Goal: Task Accomplishment & Management: Manage account settings

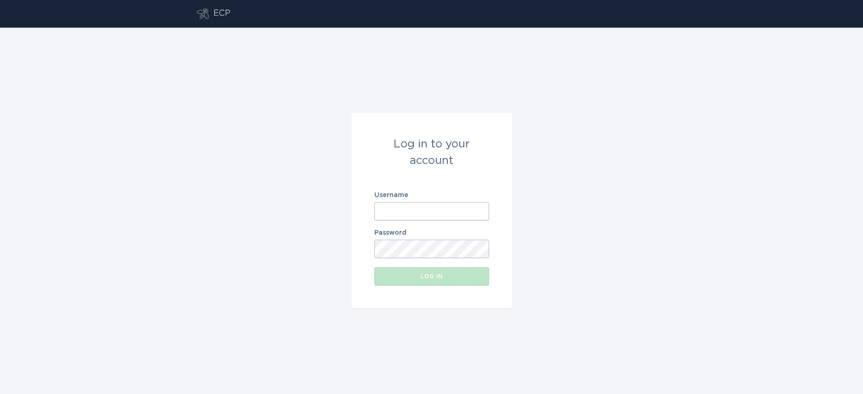
click at [425, 208] on input "Username" at bounding box center [431, 211] width 115 height 18
type input "[EMAIL_ADDRESS][DOMAIN_NAME]"
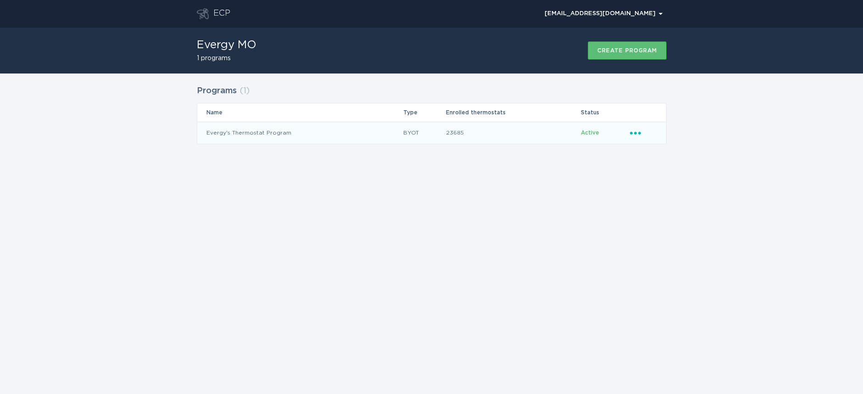
click at [639, 136] on div "Ellipsis" at bounding box center [643, 133] width 27 height 10
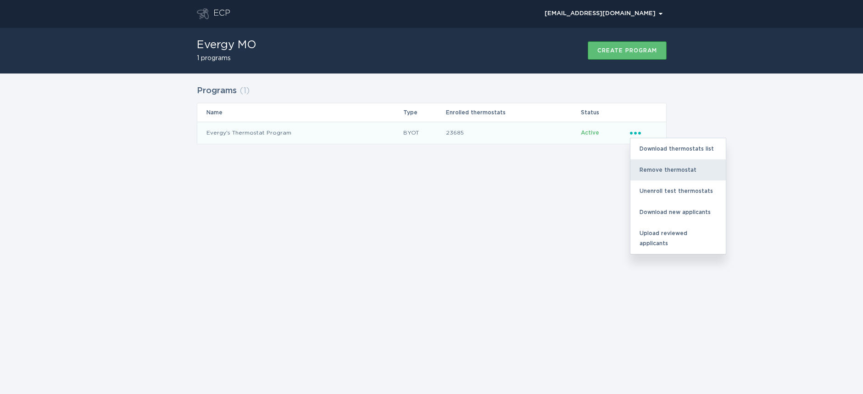
click at [641, 163] on div "Remove thermostat" at bounding box center [677, 169] width 95 height 21
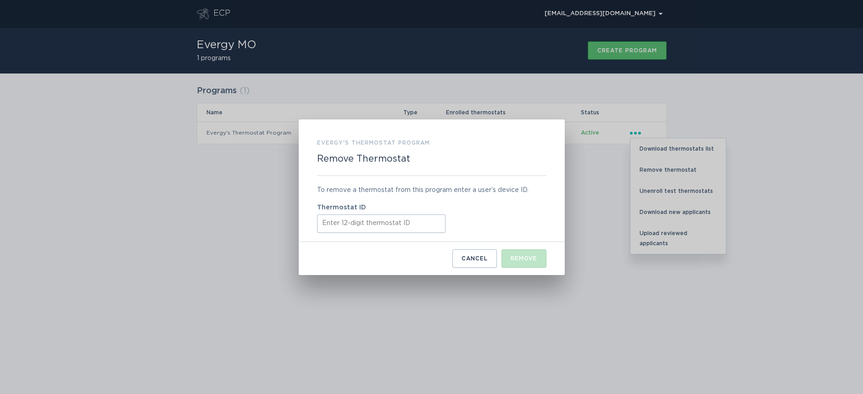
click at [398, 225] on input "Thermostat ID" at bounding box center [381, 223] width 128 height 18
paste input "532505449108"
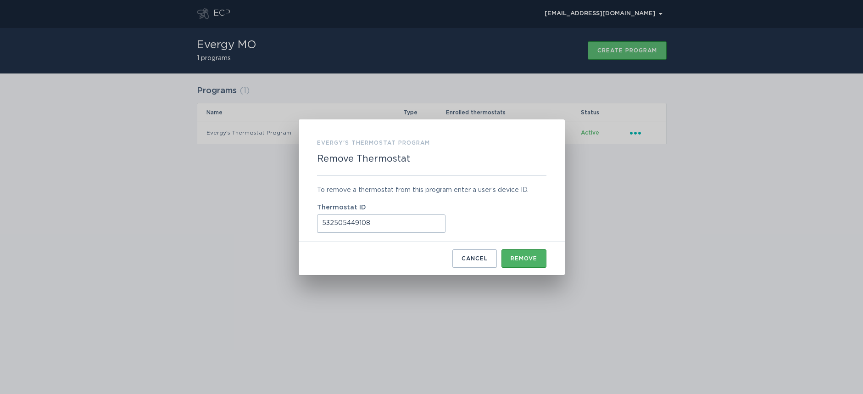
type input "532505449108"
click at [538, 261] on button "Remove" at bounding box center [524, 258] width 45 height 18
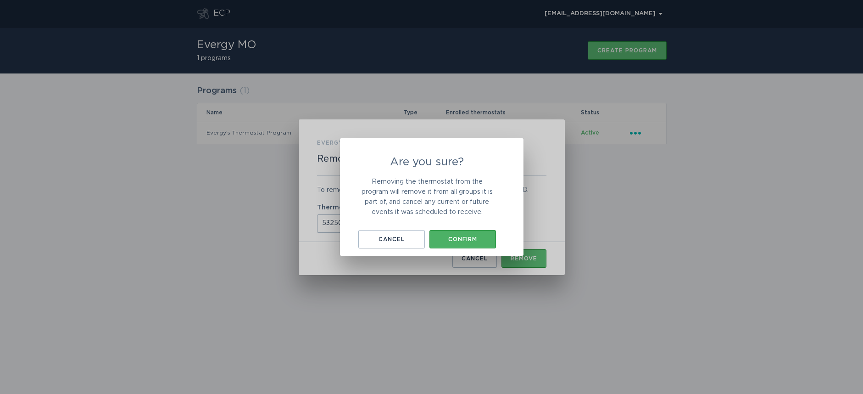
click at [464, 237] on div "Confirm" at bounding box center [462, 239] width 57 height 6
